Goal: Transaction & Acquisition: Book appointment/travel/reservation

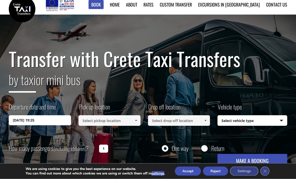
scroll to position [6, 0]
click at [103, 122] on input at bounding box center [110, 120] width 62 height 11
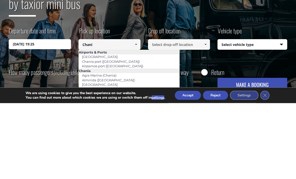
click at [120, 126] on li "Airports & Ports" at bounding box center [129, 128] width 101 height 5
click at [120, 135] on li "Chania port ([GEOGRAPHIC_DATA])" at bounding box center [129, 137] width 101 height 5
type input "Chania port ([GEOGRAPHIC_DATA])"
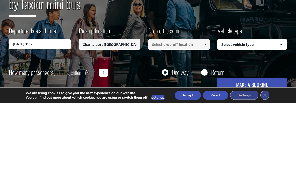
click at [187, 115] on input at bounding box center [179, 120] width 62 height 11
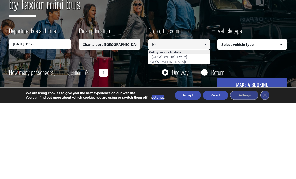
type input "K"
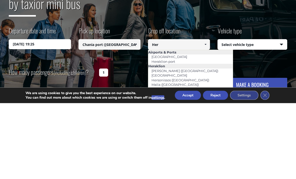
click at [178, 129] on link "[GEOGRAPHIC_DATA]" at bounding box center [169, 132] width 42 height 7
type input "[GEOGRAPHIC_DATA]"
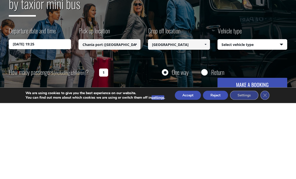
click at [264, 116] on select "Select vehicle type Taxi (4 passengers) Mercedes E Class Mini Van (7 passengers…" at bounding box center [252, 121] width 69 height 11
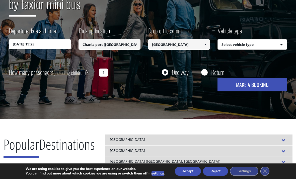
select select "540"
click at [267, 40] on select "Select vehicle type Taxi (4 passengers) Mercedes E Class Mini Van (7 passengers…" at bounding box center [252, 44] width 69 height 11
click at [57, 45] on input "27/08/2025 19:25" at bounding box center [40, 44] width 62 height 10
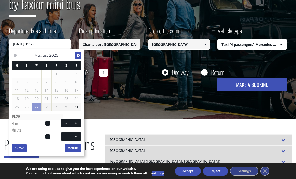
click at [78, 54] on span "Next" at bounding box center [78, 55] width 4 height 4
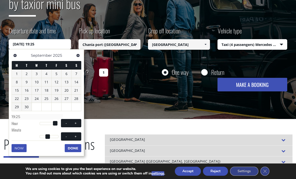
click at [47, 74] on link "4" at bounding box center [47, 74] width 10 height 8
type input "04/09/2025 00:00"
click at [75, 146] on button "Done" at bounding box center [73, 148] width 17 height 8
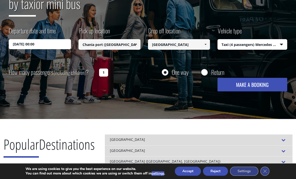
click at [104, 70] on input "1" at bounding box center [103, 73] width 9 height 8
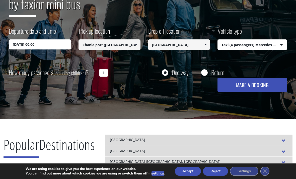
click at [101, 67] on div "How many passengers (including children) ? 1" at bounding box center [71, 73] width 125 height 12
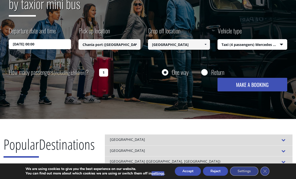
click at [107, 71] on input "1" at bounding box center [103, 73] width 9 height 8
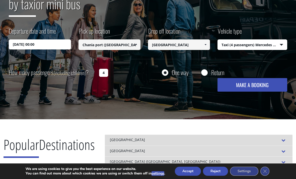
type input "4"
click at [260, 81] on button "MAKE A BOOKING" at bounding box center [253, 85] width 70 height 14
